Goal: Task Accomplishment & Management: Manage account settings

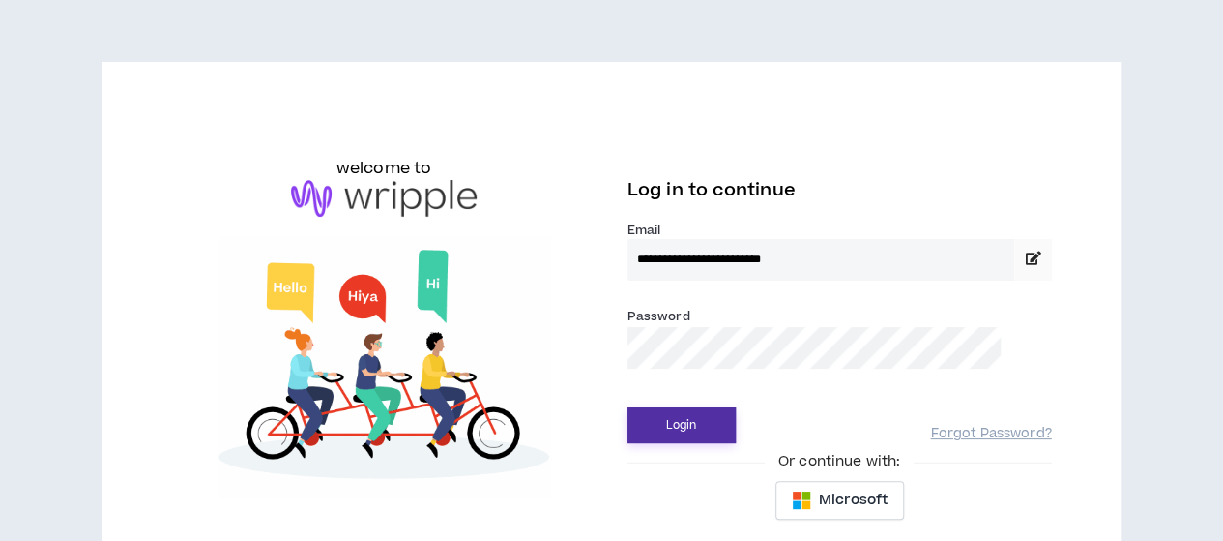
click at [687, 425] on button "Login" at bounding box center [682, 425] width 108 height 36
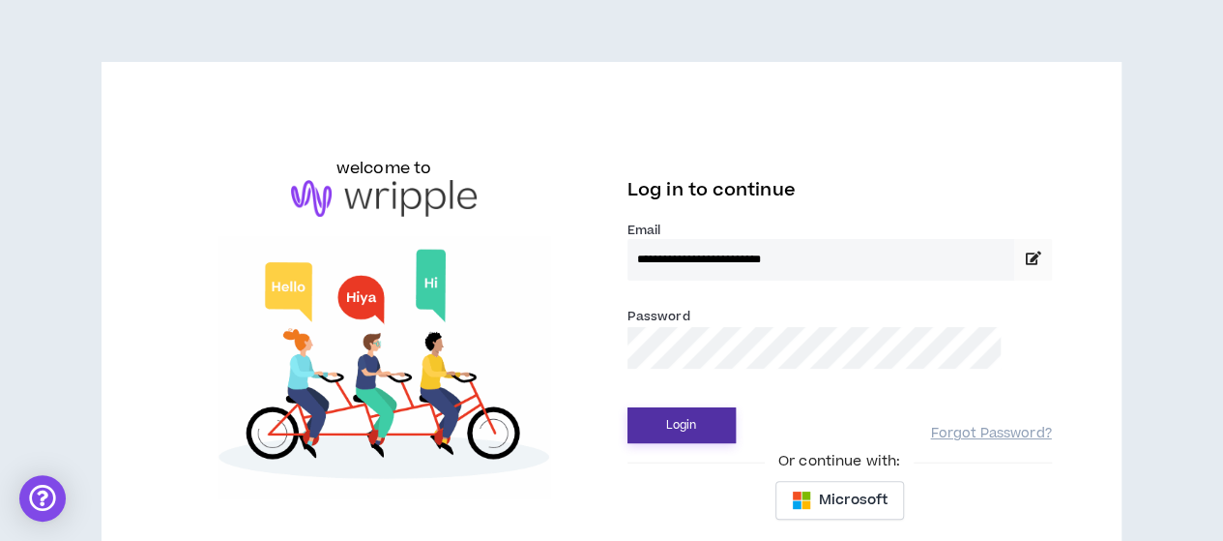
click at [715, 436] on button "Login" at bounding box center [682, 425] width 108 height 36
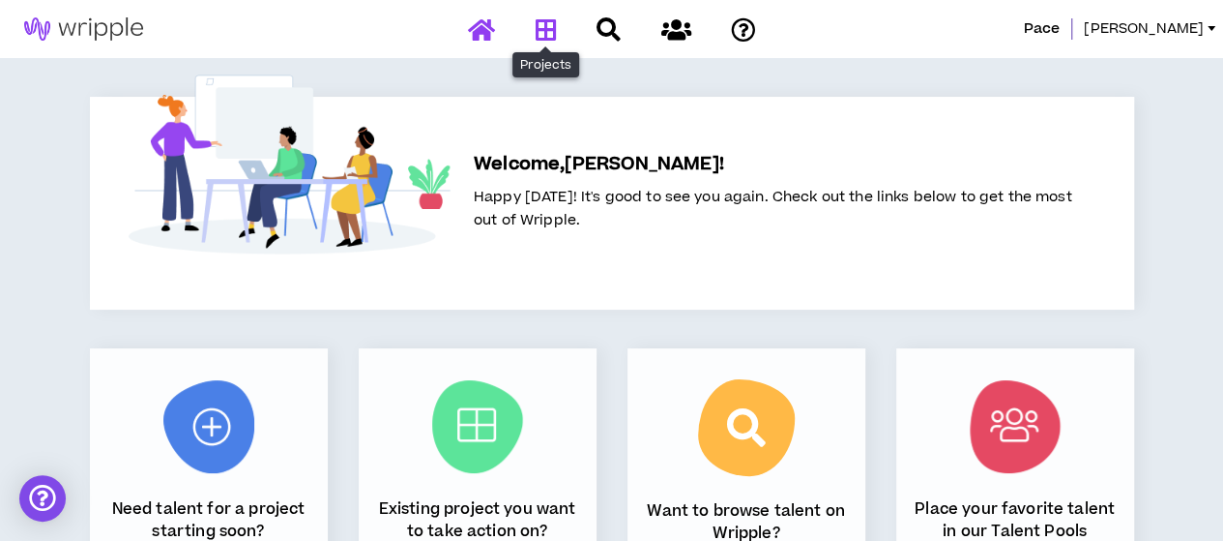
click at [539, 36] on icon at bounding box center [545, 29] width 21 height 24
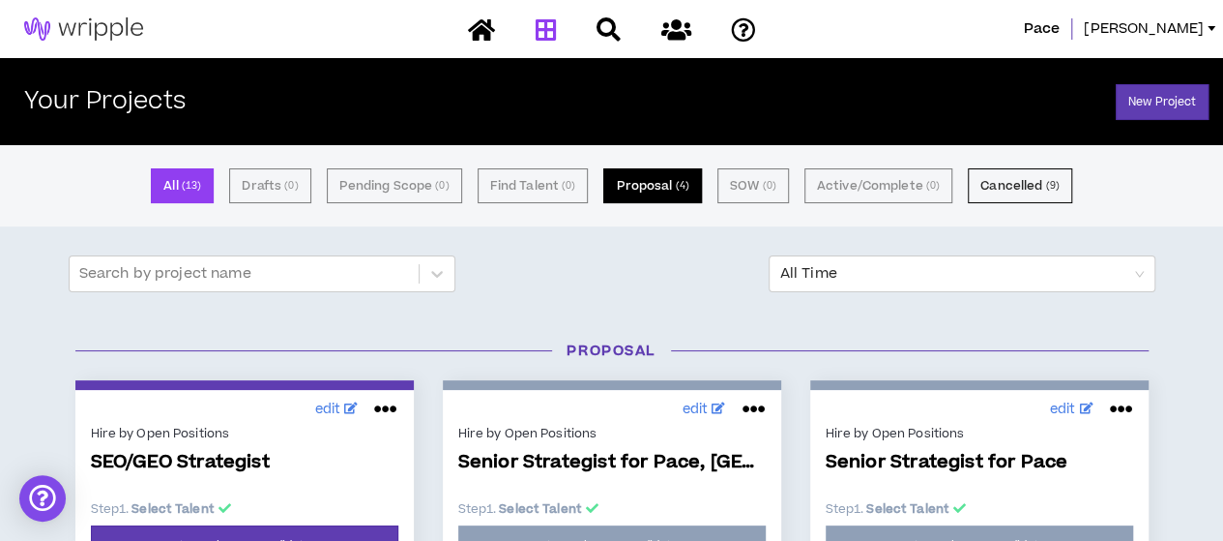
click at [672, 187] on button "Proposal ( 4 )" at bounding box center [652, 185] width 98 height 35
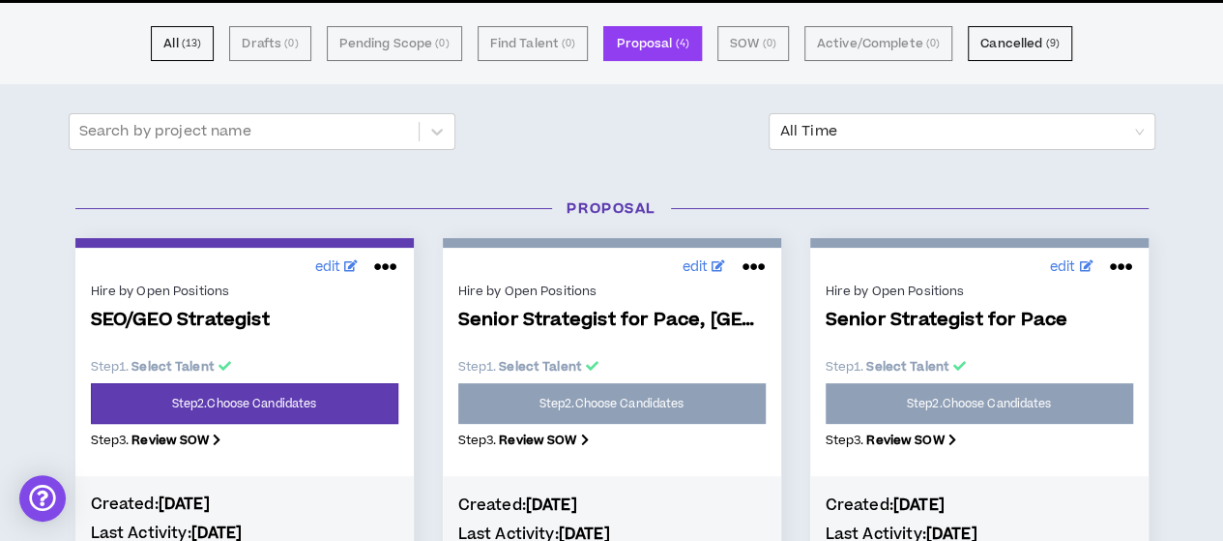
scroll to position [163, 0]
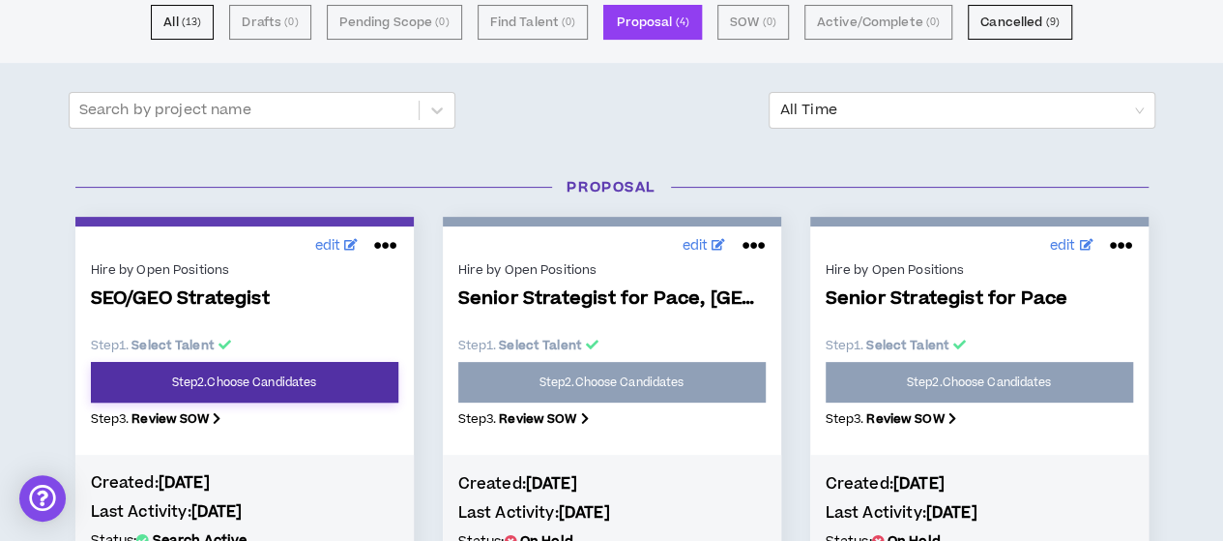
click at [349, 389] on link "Step 2 . Choose Candidates" at bounding box center [245, 382] width 308 height 41
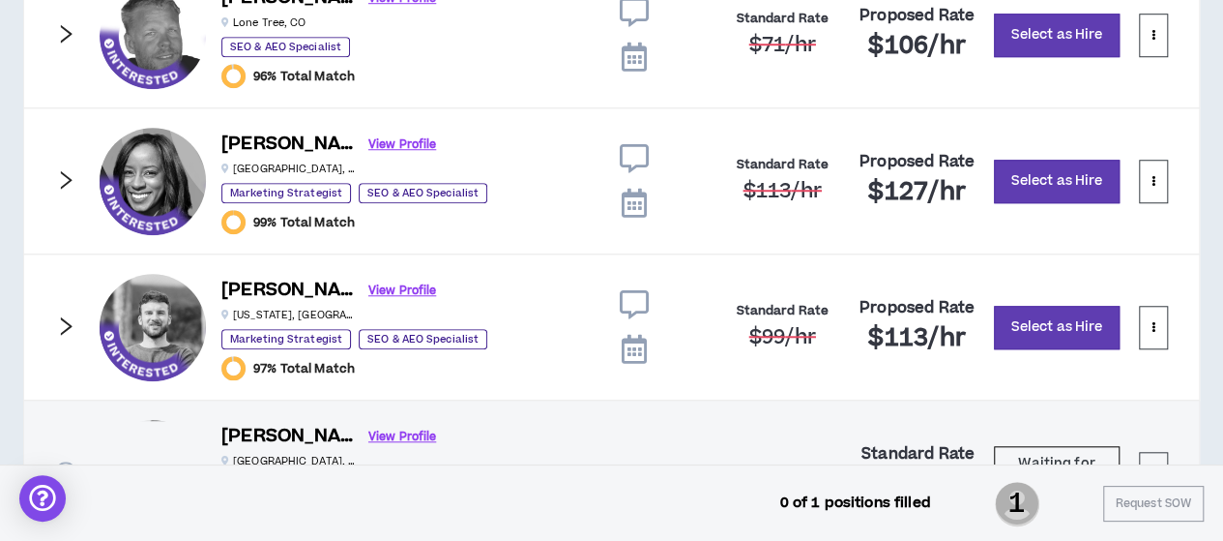
scroll to position [837, 0]
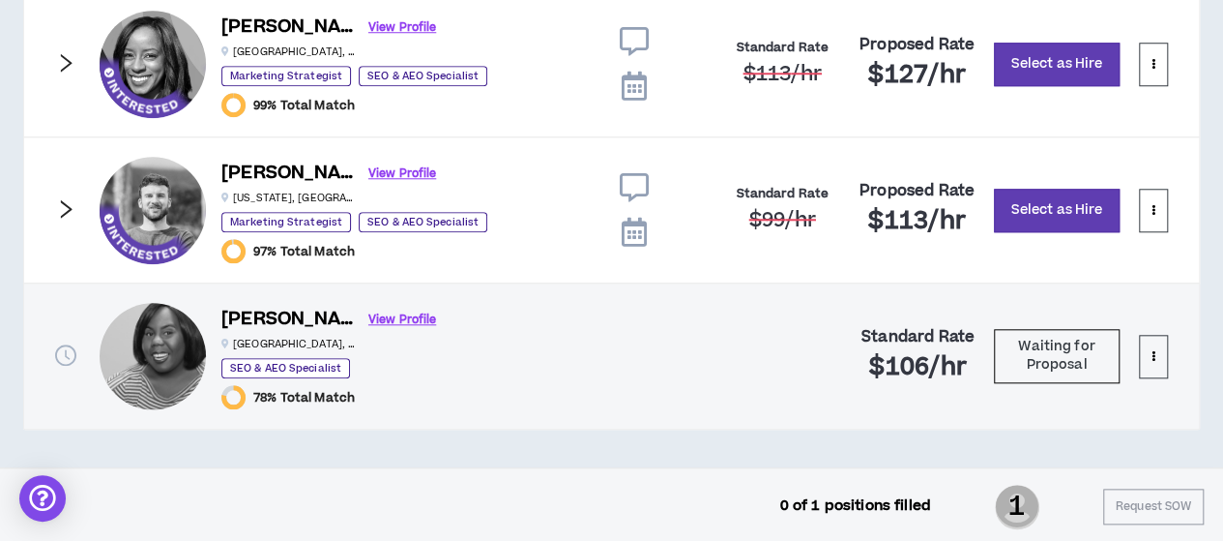
click at [630, 183] on icon at bounding box center [633, 187] width 29 height 29
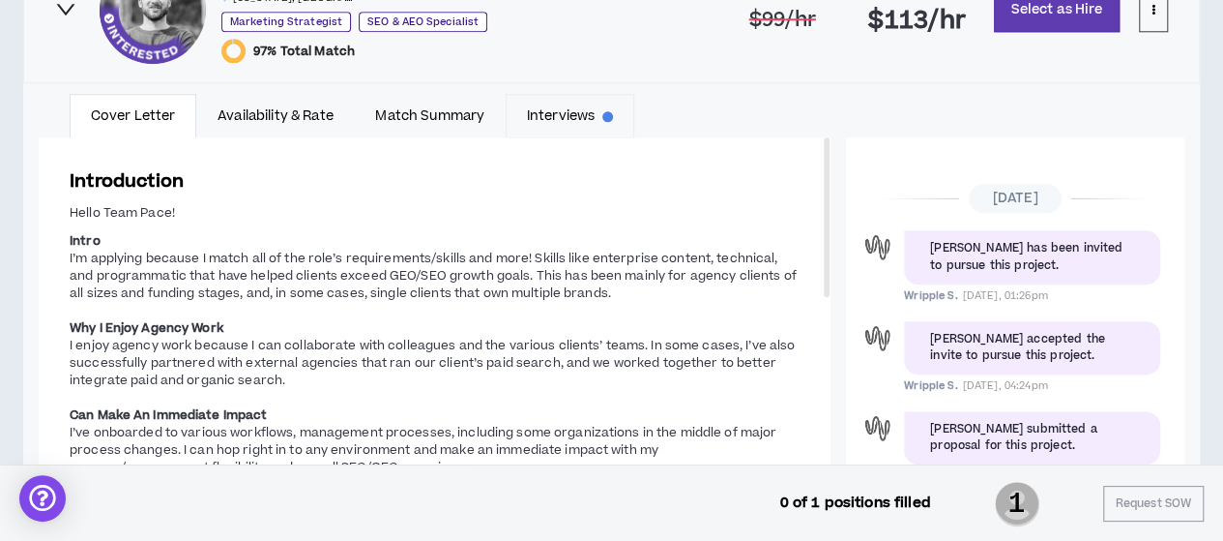
scroll to position [356, 0]
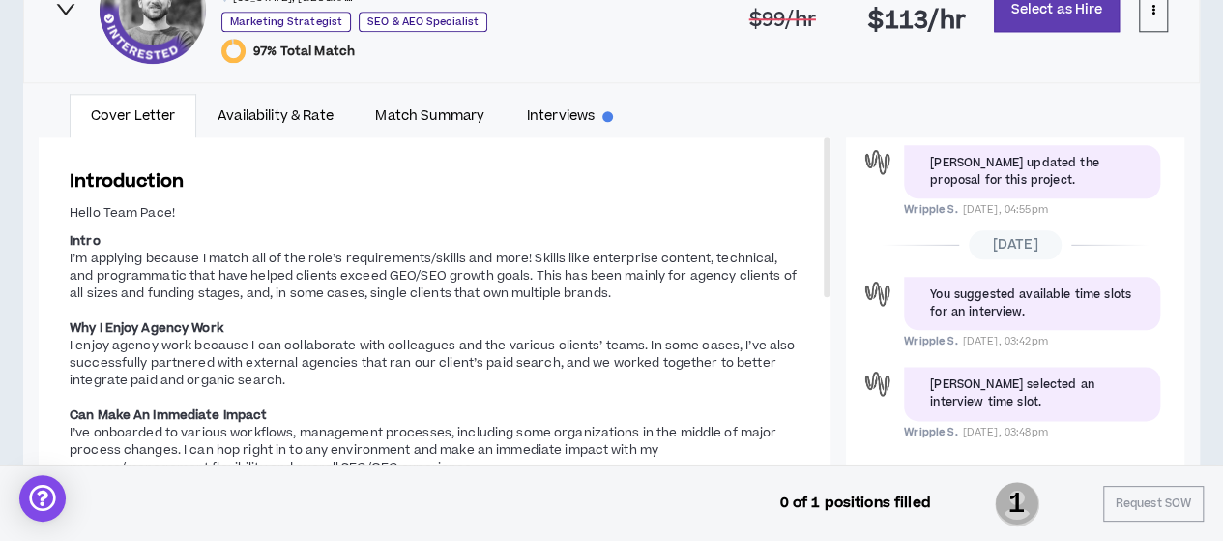
click at [596, 86] on div "Cover Letter Availability & Rate Match Summary Interviews Messages Introduction…" at bounding box center [611, 333] width 1177 height 502
click at [575, 107] on link "Interviews" at bounding box center [570, 116] width 129 height 44
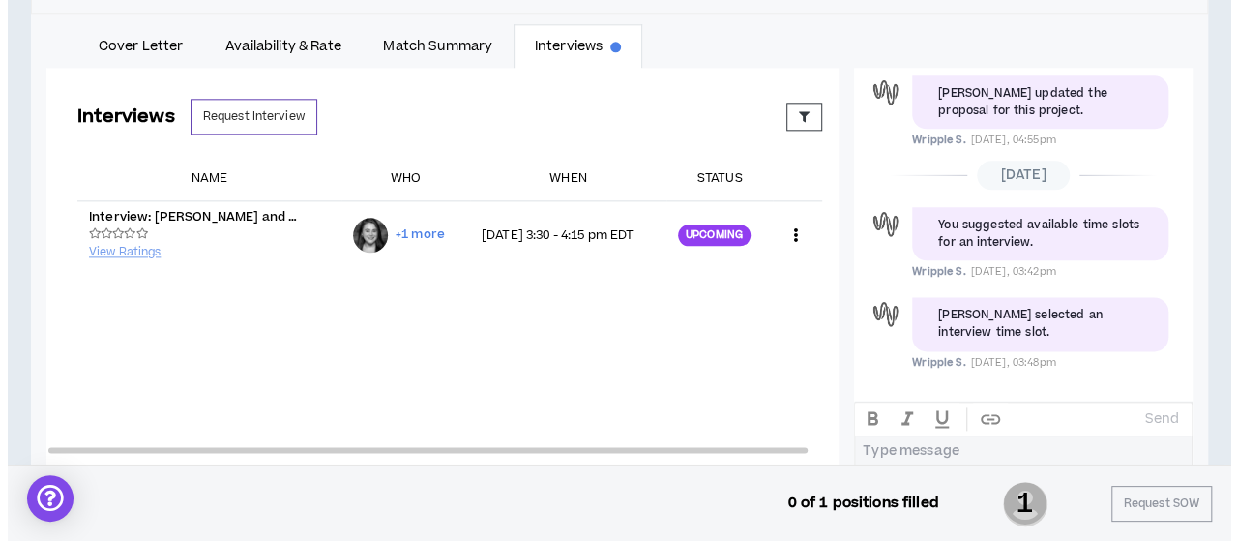
scroll to position [1108, 0]
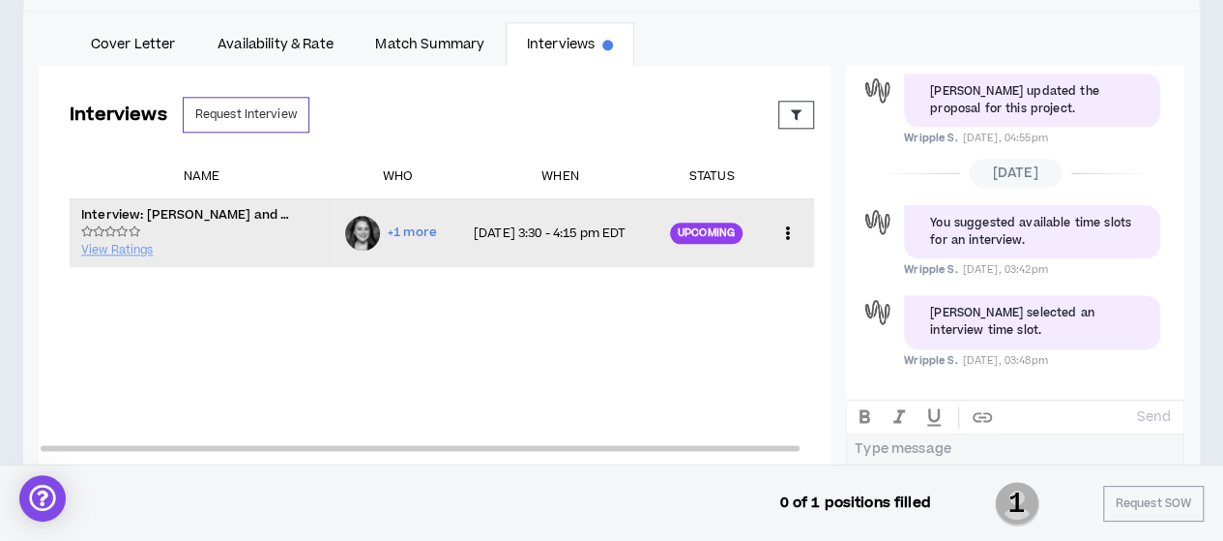
click at [777, 228] on icon at bounding box center [787, 233] width 20 height 29
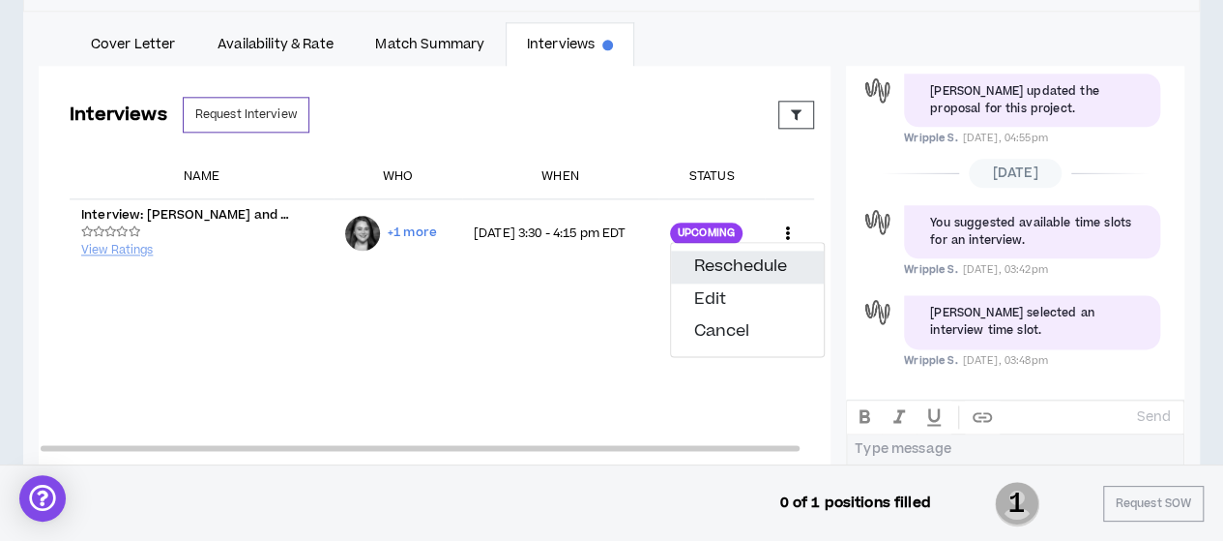
click at [760, 263] on button "Reschedule" at bounding box center [747, 266] width 153 height 33
select select "*******"
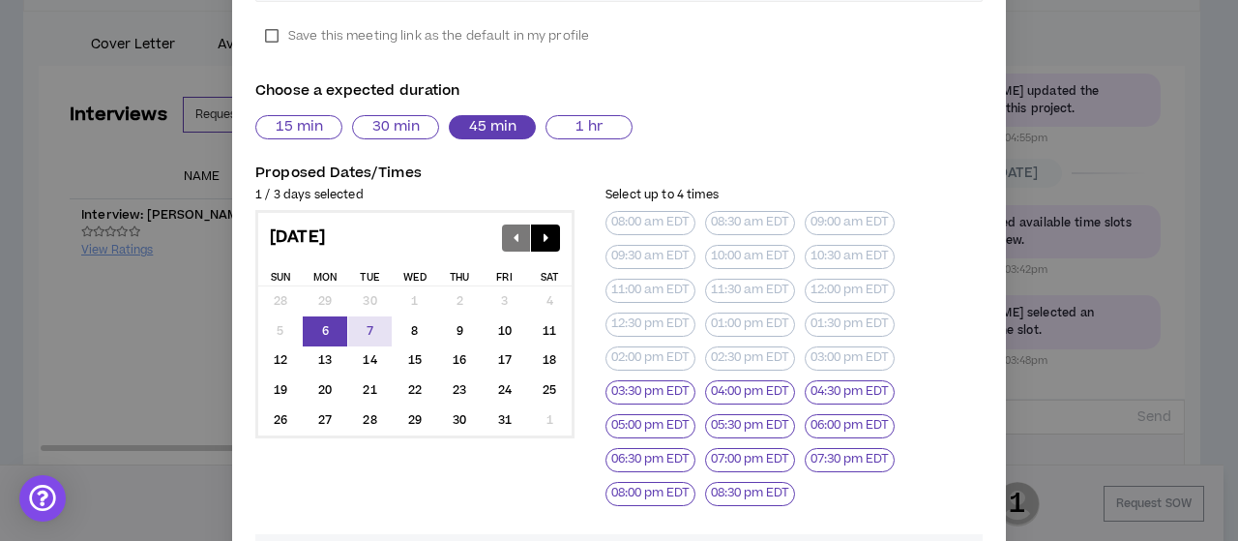
scroll to position [787, 0]
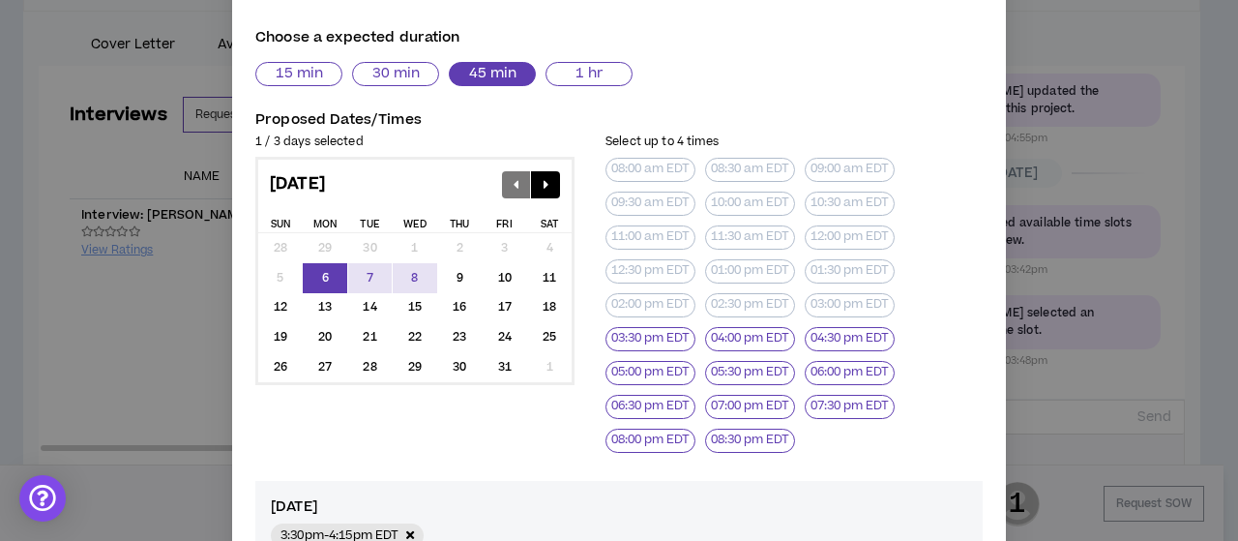
click at [399, 293] on div "8" at bounding box center [415, 278] width 44 height 30
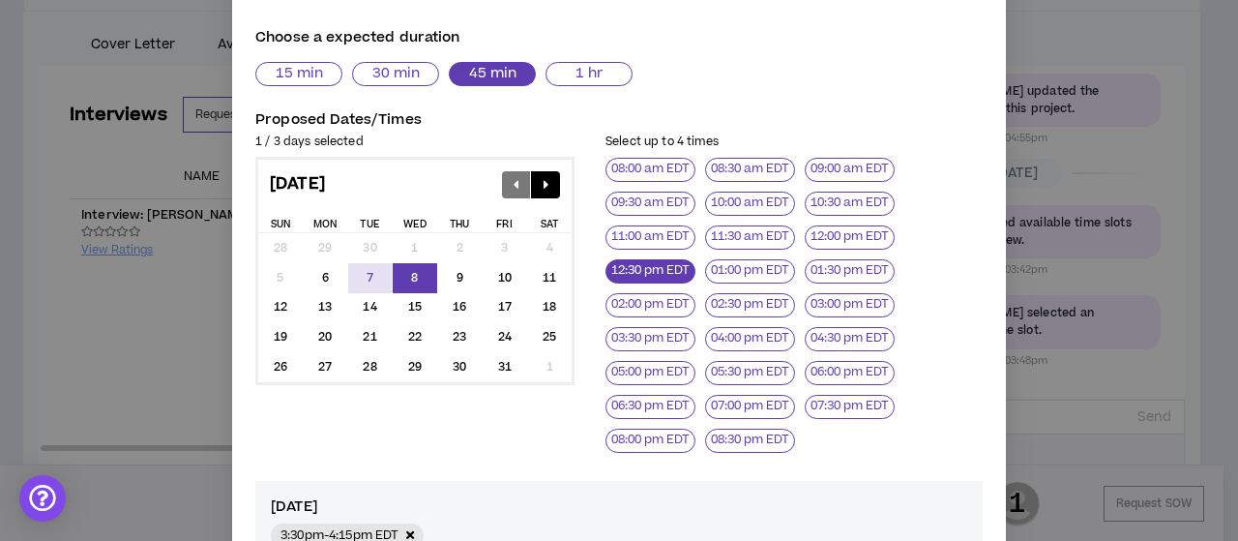
click at [648, 281] on button "12:30 pm EDT" at bounding box center [650, 271] width 90 height 24
click at [839, 216] on button "10:30 am EDT" at bounding box center [850, 203] width 90 height 24
click at [652, 283] on button "12:30 pm EDT" at bounding box center [650, 271] width 90 height 24
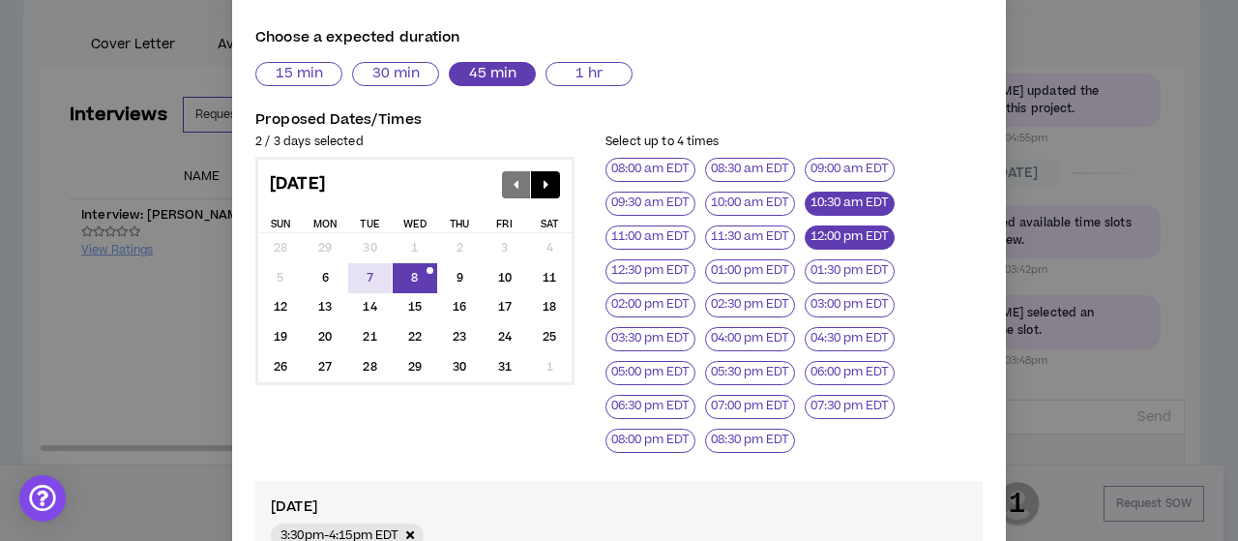
click at [836, 250] on button "12:00 pm EDT" at bounding box center [850, 237] width 90 height 24
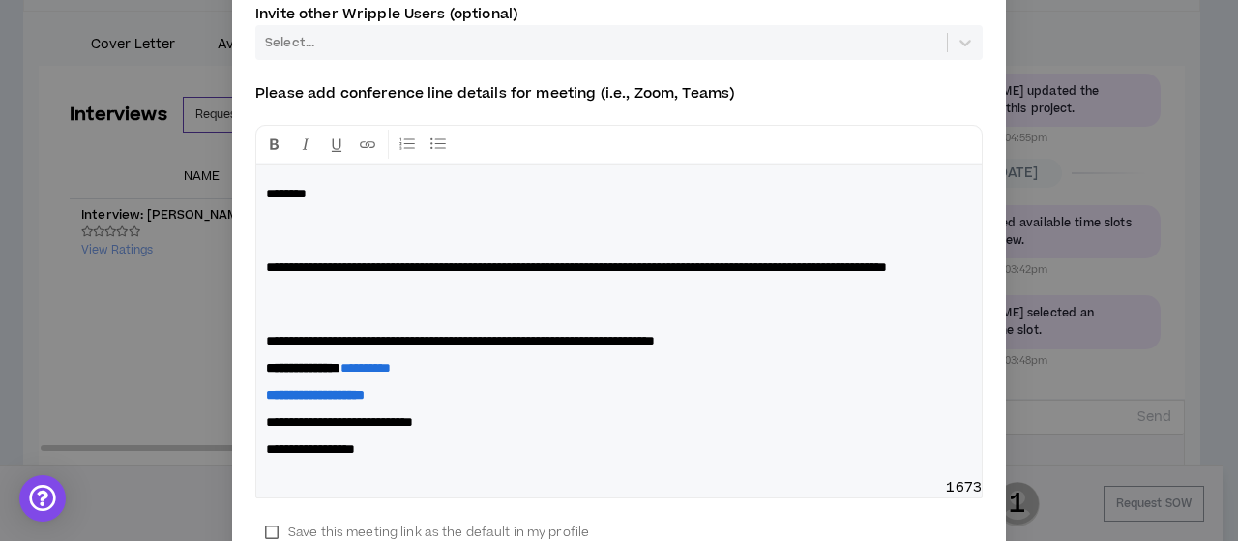
scroll to position [212, 0]
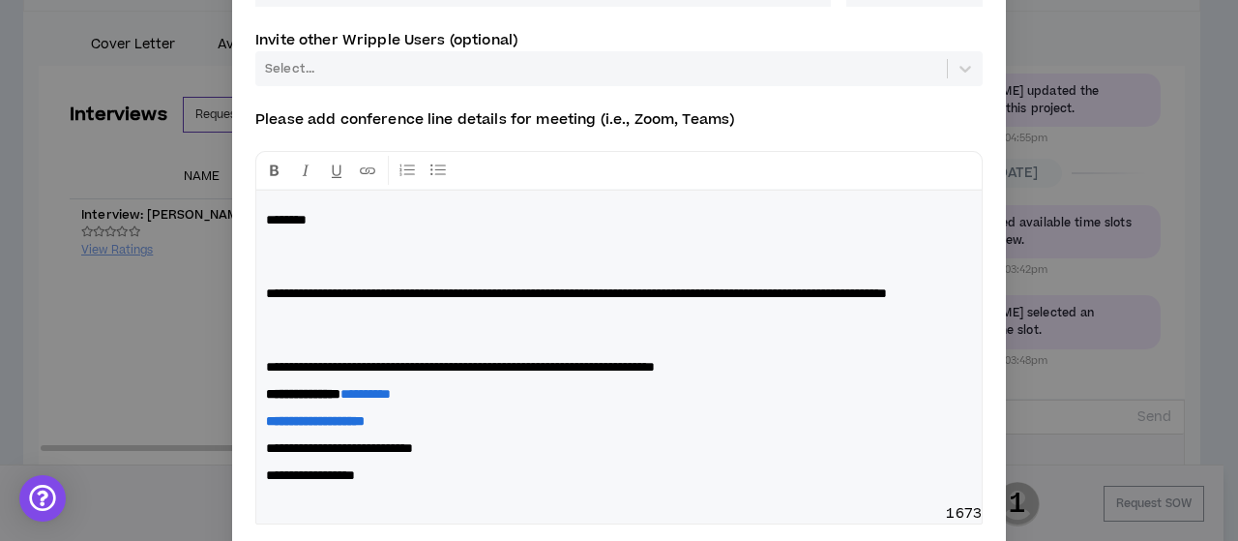
click at [256, 214] on div "**********" at bounding box center [618, 347] width 725 height 313
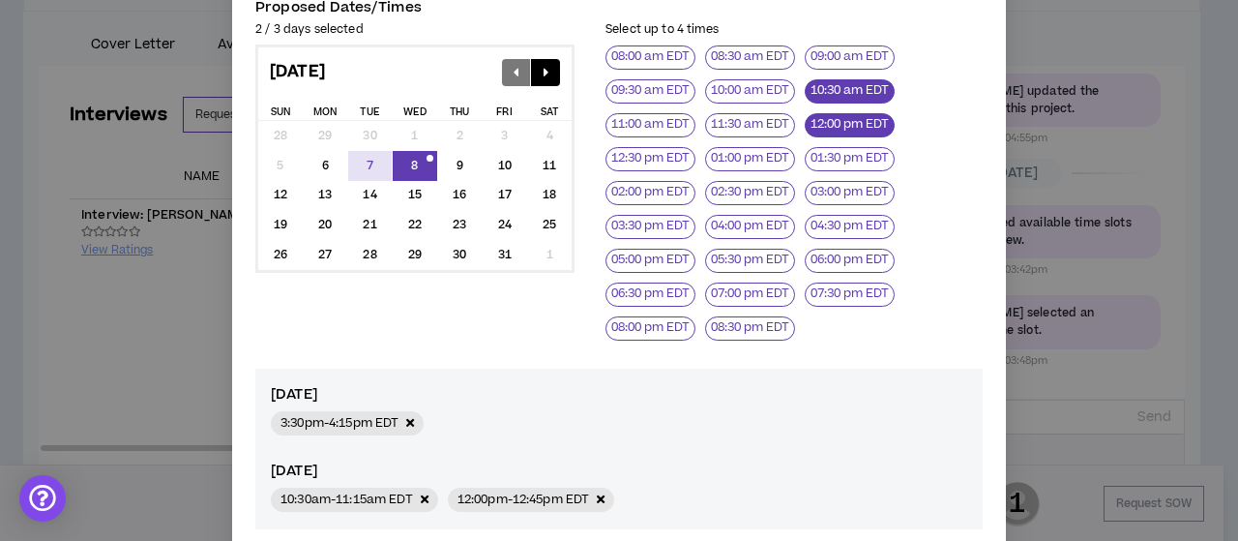
scroll to position [1134, 0]
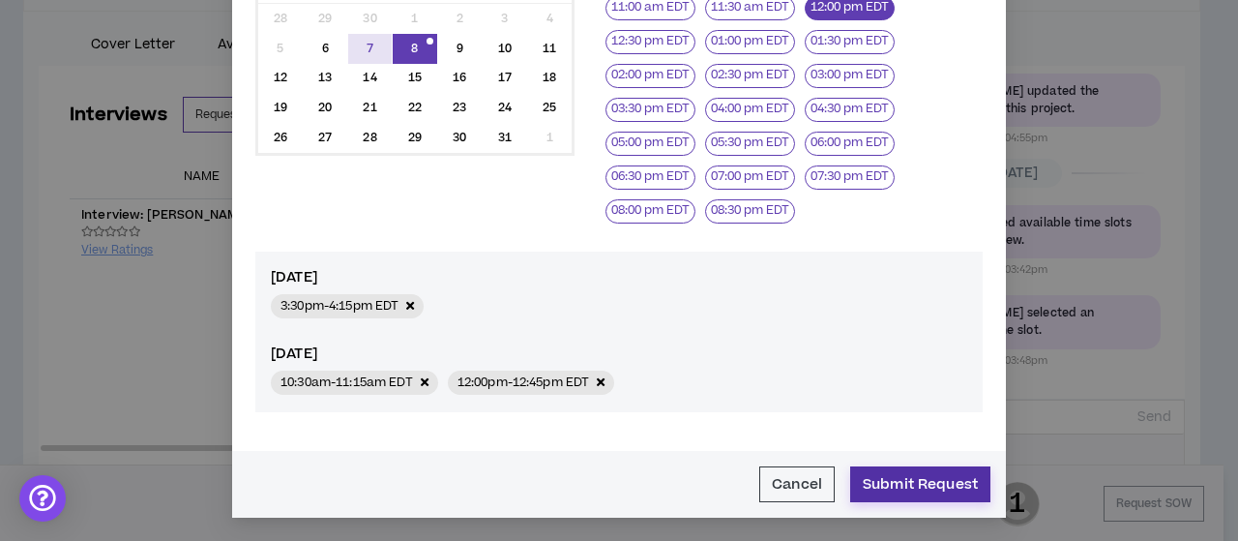
click at [932, 485] on button "Submit Request" at bounding box center [920, 484] width 140 height 36
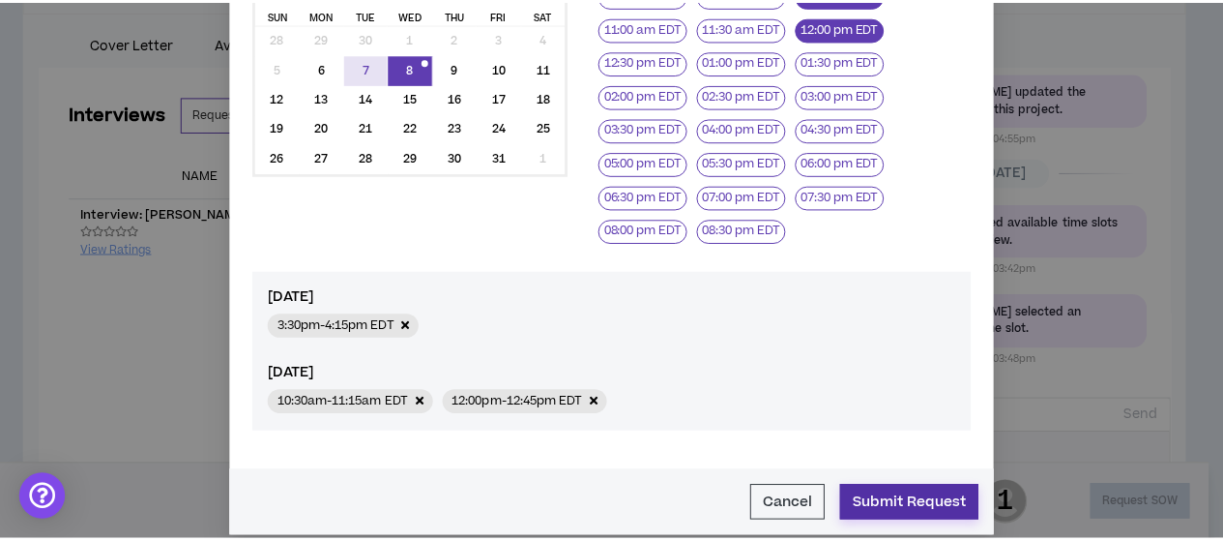
scroll to position [1115, 0]
